Goal: Information Seeking & Learning: Learn about a topic

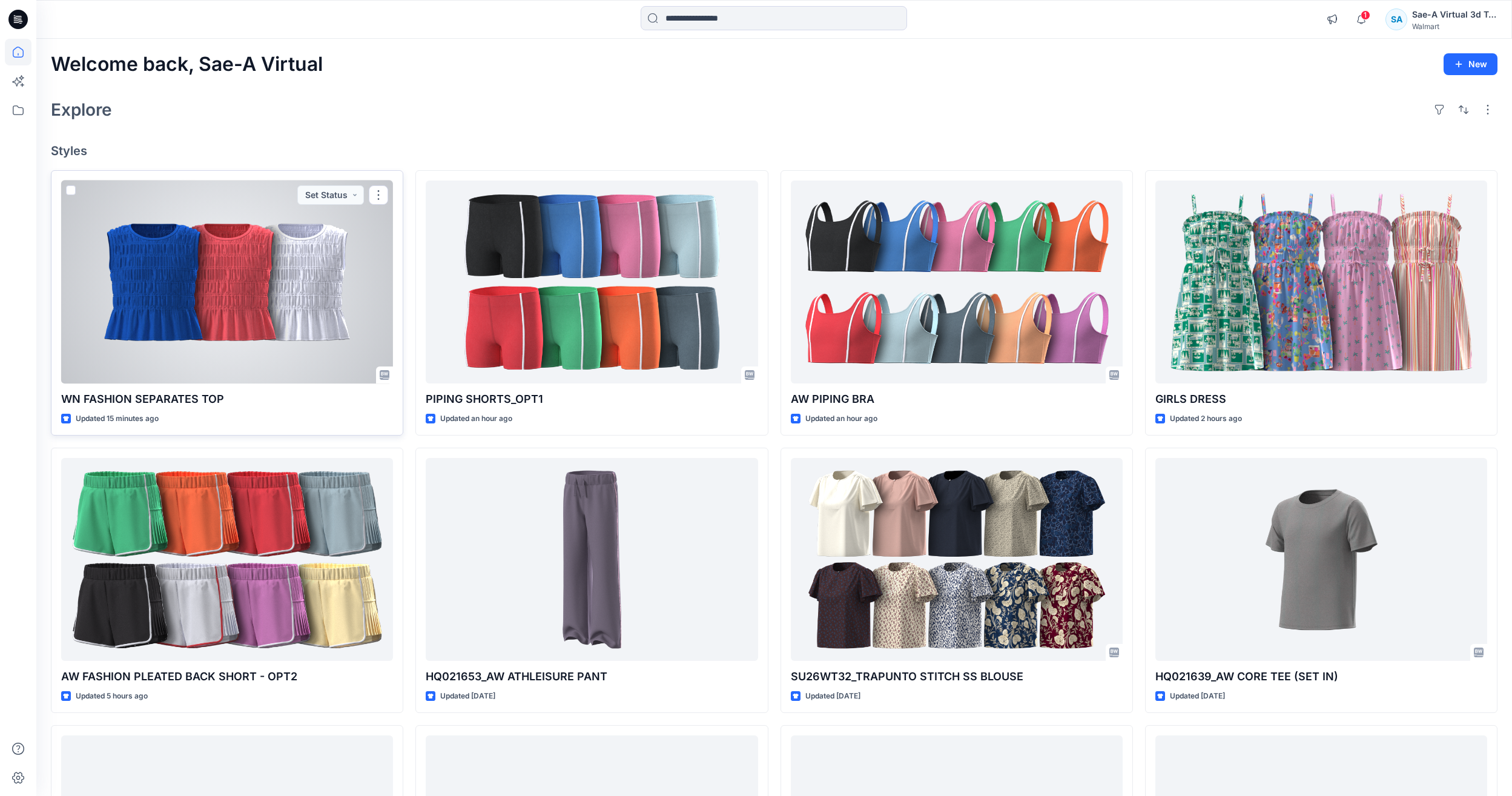
click at [282, 307] on div at bounding box center [227, 282] width 331 height 203
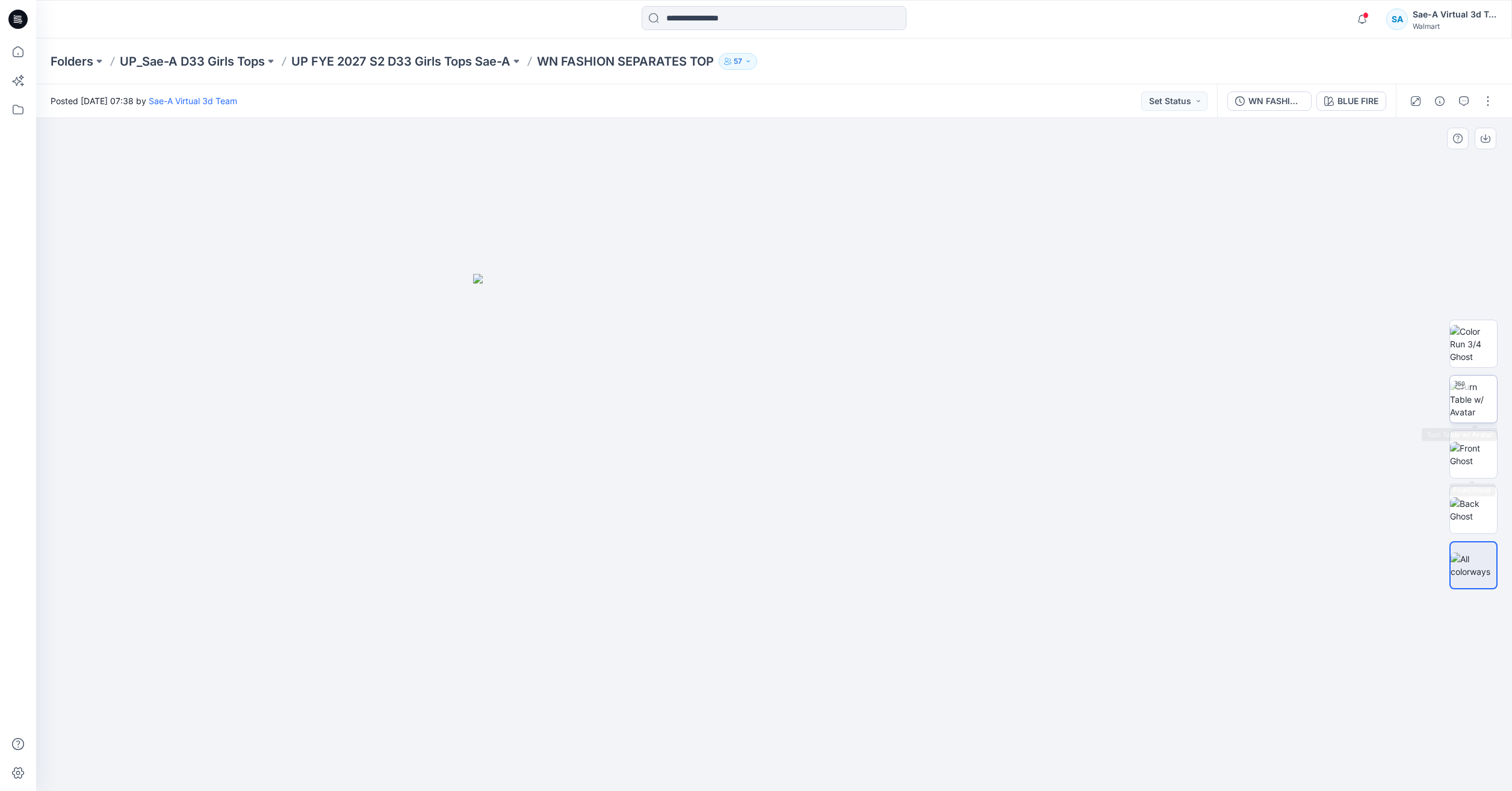
click at [1483, 408] on img at bounding box center [1473, 399] width 47 height 38
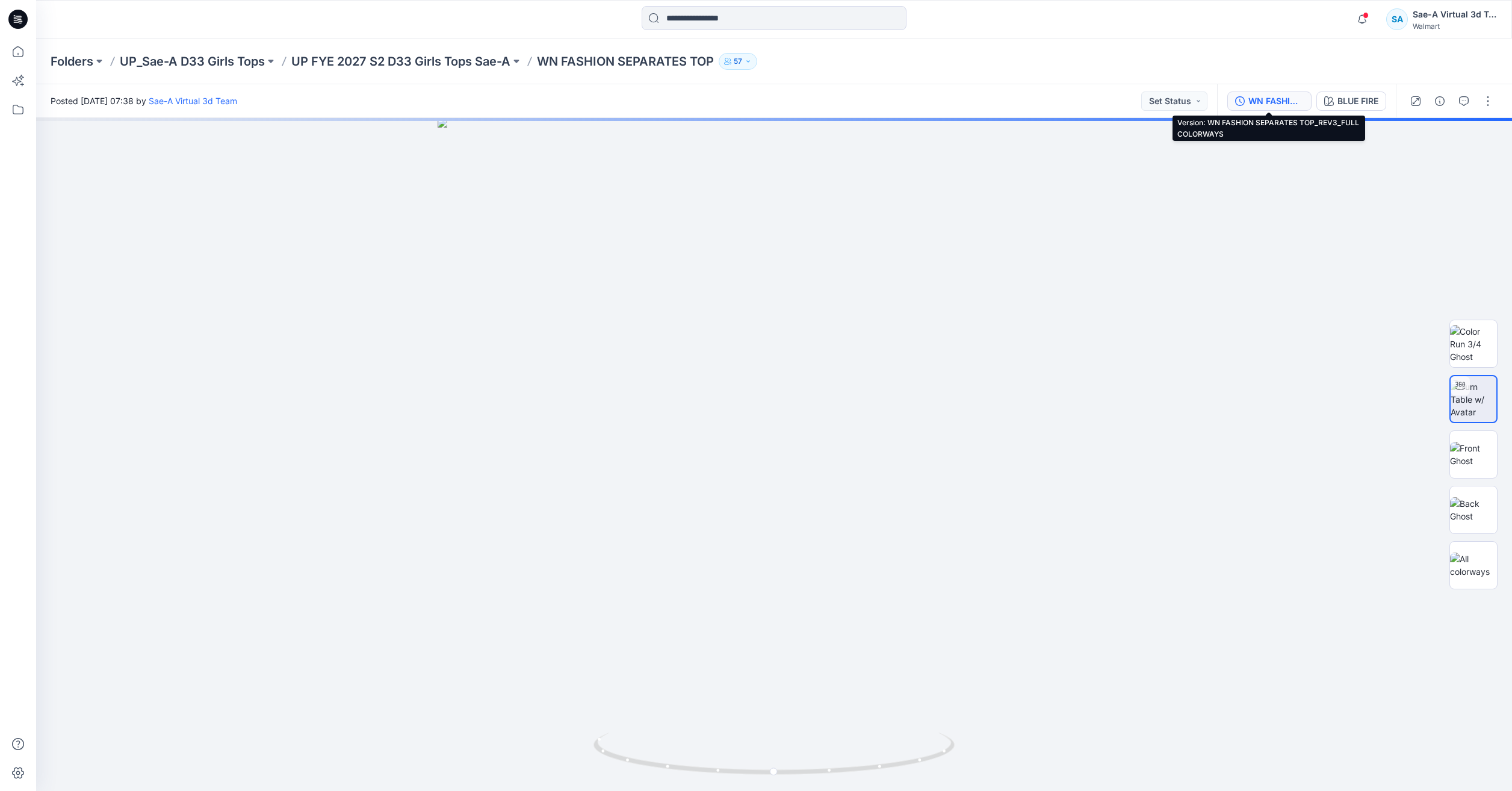
click at [1259, 102] on div "WN FASHION SEPARATES TOP_REV3_FULL COLORWAYS" at bounding box center [1275, 101] width 55 height 13
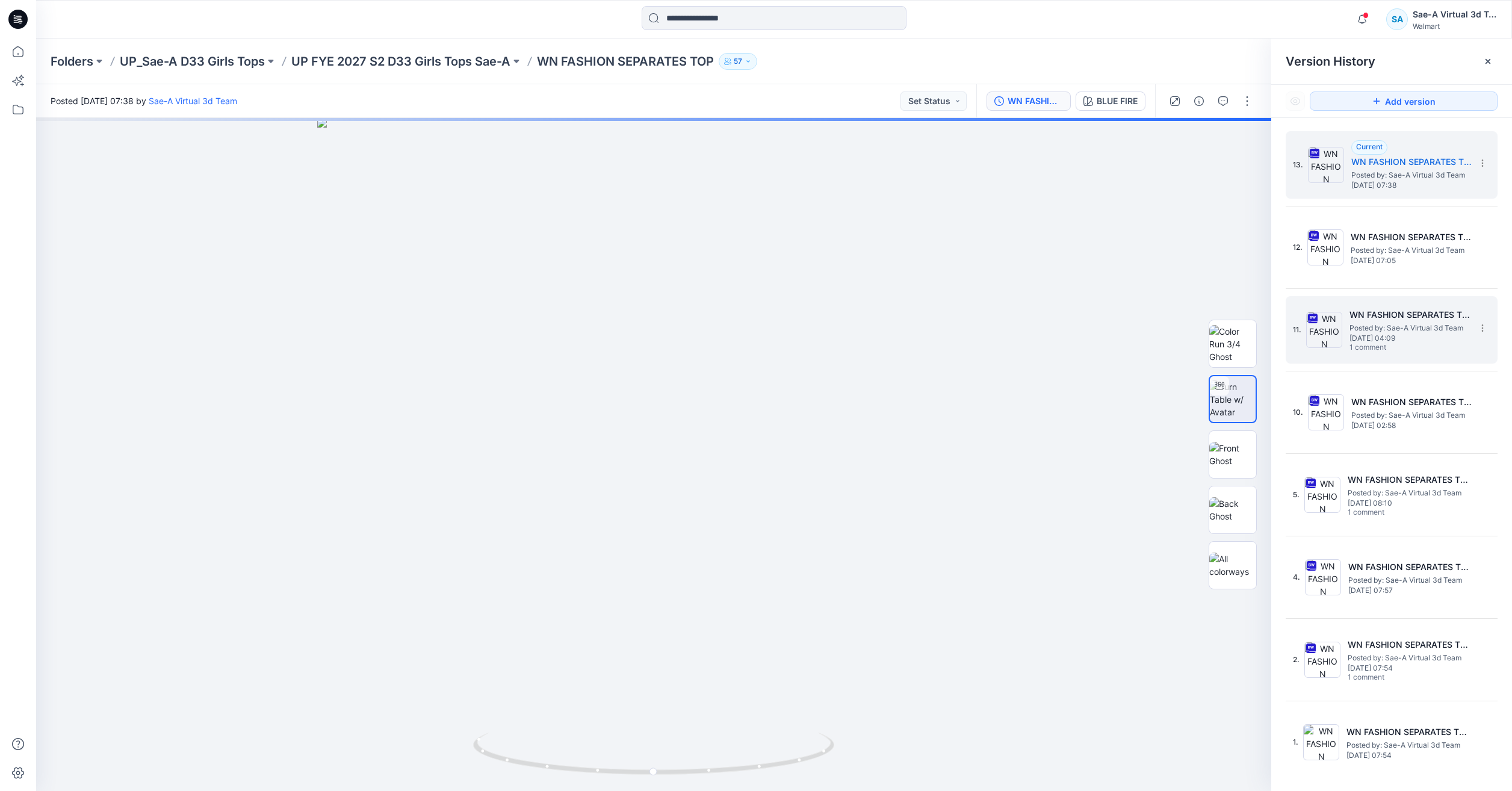
click at [1375, 343] on span "1 comment" at bounding box center [1391, 348] width 84 height 10
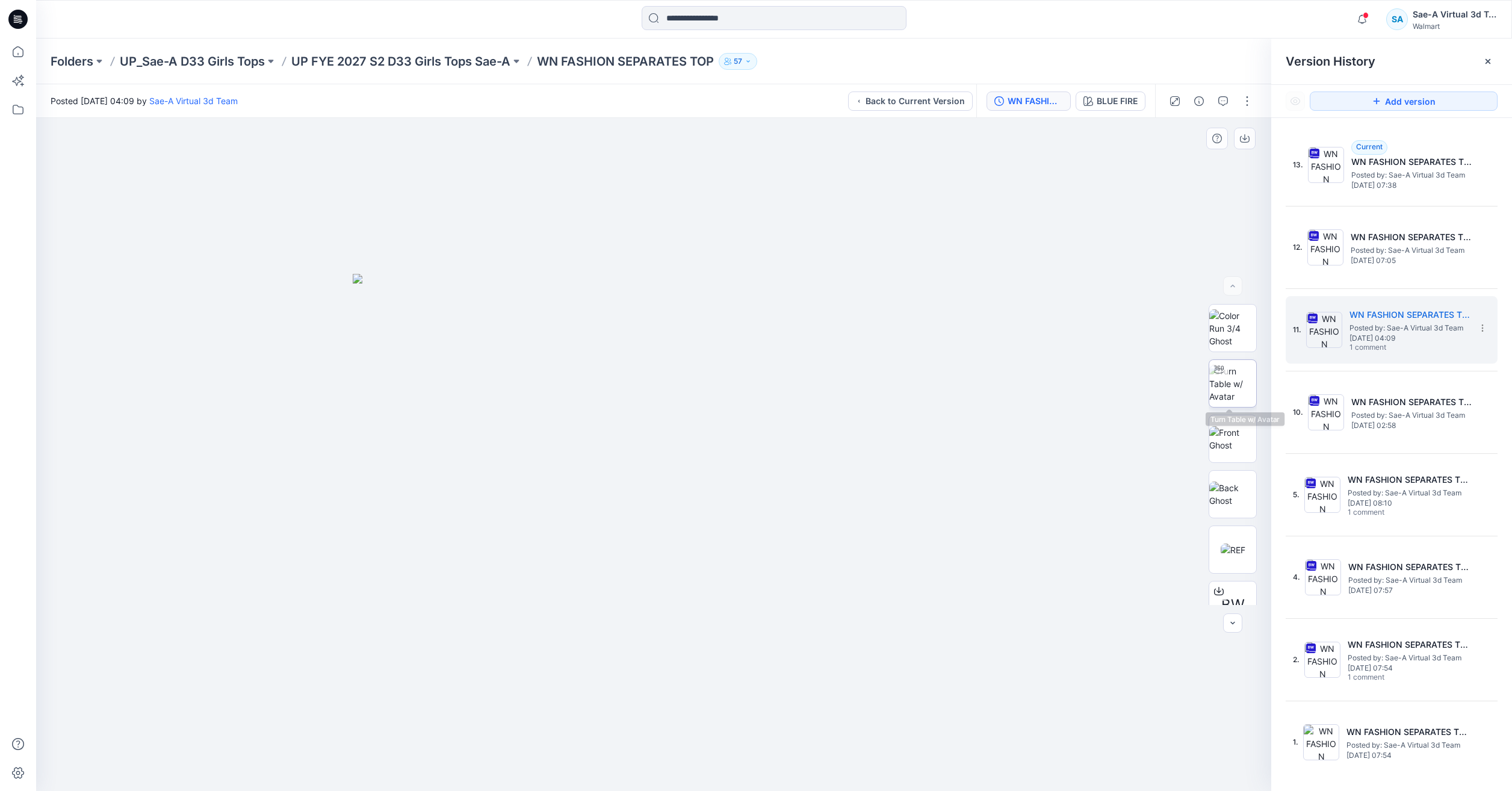
click at [1227, 387] on img at bounding box center [1232, 383] width 47 height 38
